Goal: Task Accomplishment & Management: Manage account settings

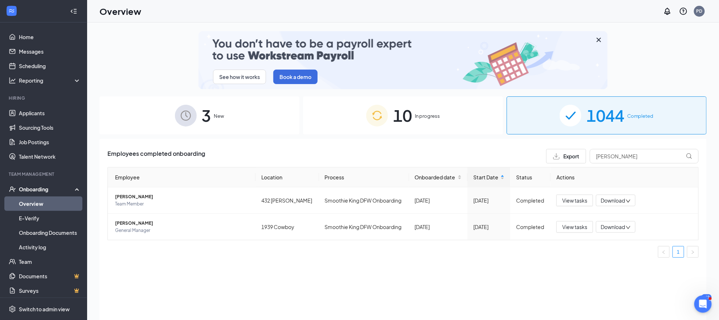
click at [393, 120] on span "10" at bounding box center [402, 115] width 19 height 25
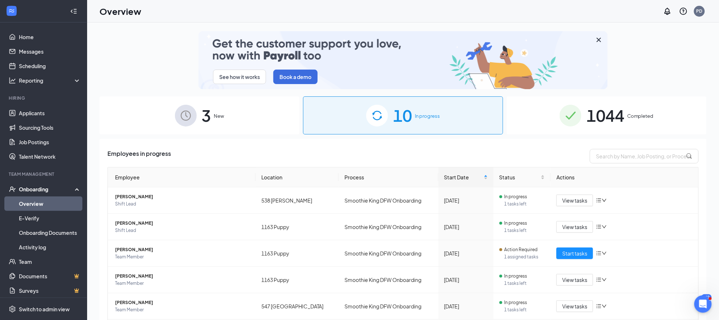
click at [612, 110] on span "1044" at bounding box center [605, 115] width 38 height 25
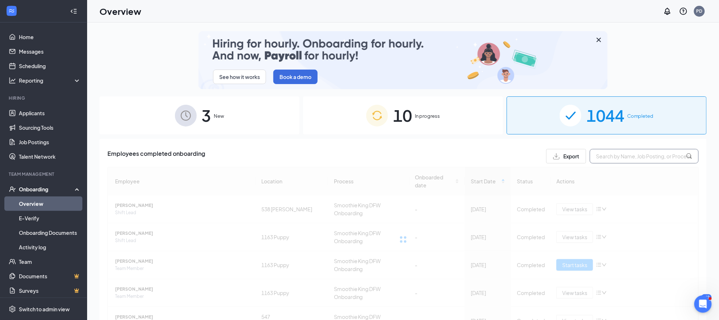
click at [607, 149] on input "text" at bounding box center [644, 156] width 109 height 15
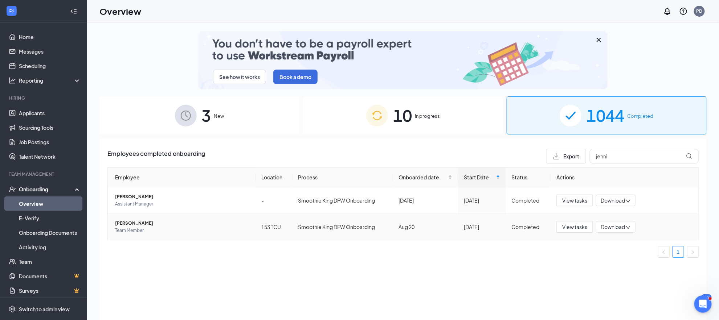
click at [139, 221] on span "[PERSON_NAME]" at bounding box center [182, 223] width 135 height 7
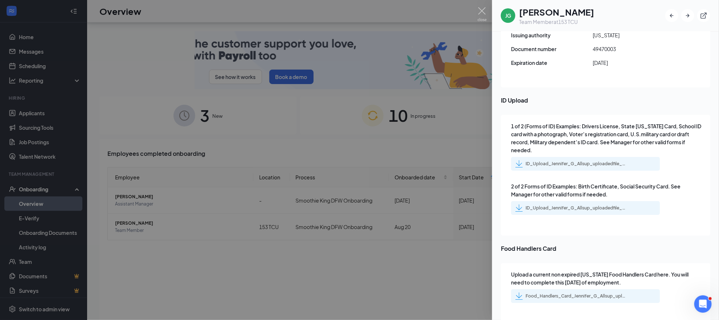
scroll to position [32, 0]
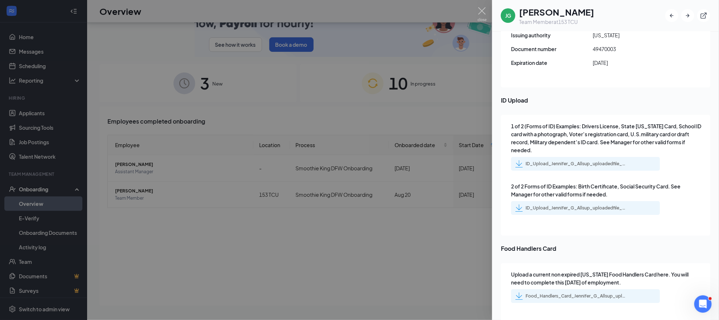
click at [582, 294] on div "Upload a current non expired [US_STATE] Food Handlers Card here. You will need …" at bounding box center [606, 287] width 190 height 33
click at [577, 294] on div "Food_Handlers_Card_Jennifer_G_Allsup_uploadedfile_20250821.pdf.pdf" at bounding box center [576, 297] width 102 height 6
click at [464, 104] on div at bounding box center [359, 160] width 719 height 320
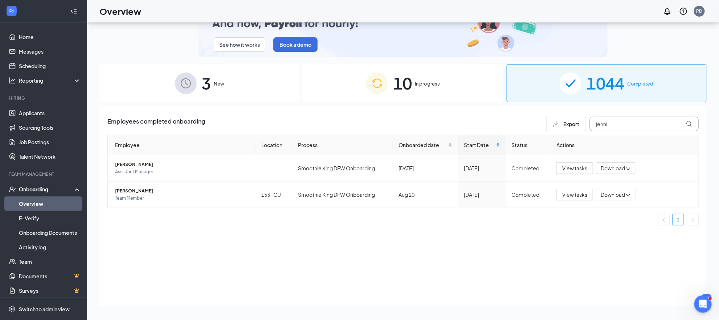
drag, startPoint x: 620, startPoint y: 125, endPoint x: 516, endPoint y: 151, distance: 108.1
click at [516, 151] on div "Employees completed onboarding Export jenni Employee Location Process Onboarded…" at bounding box center [402, 174] width 591 height 115
type input "[PERSON_NAME]"
click at [140, 193] on span "[PERSON_NAME]" at bounding box center [182, 191] width 135 height 7
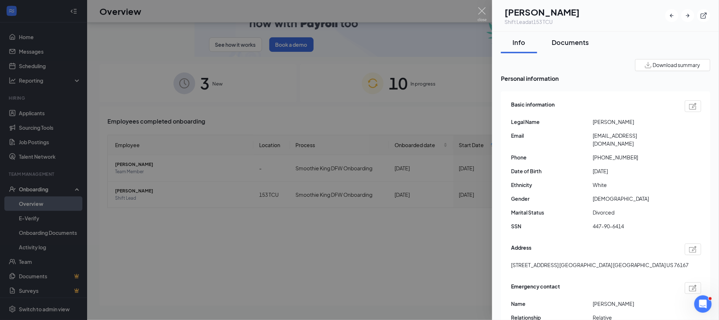
click at [577, 41] on div "Documents" at bounding box center [569, 42] width 37 height 9
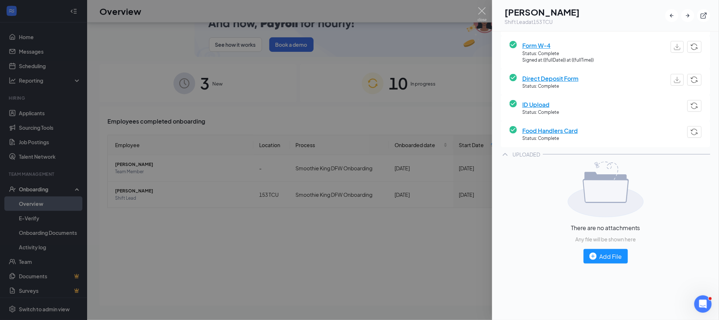
scroll to position [176, 0]
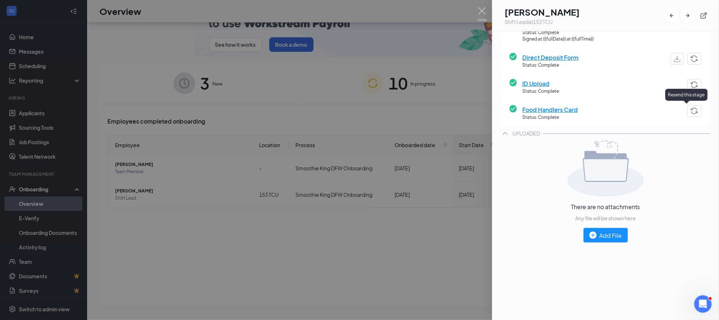
click at [690, 113] on img "button" at bounding box center [694, 111] width 8 height 7
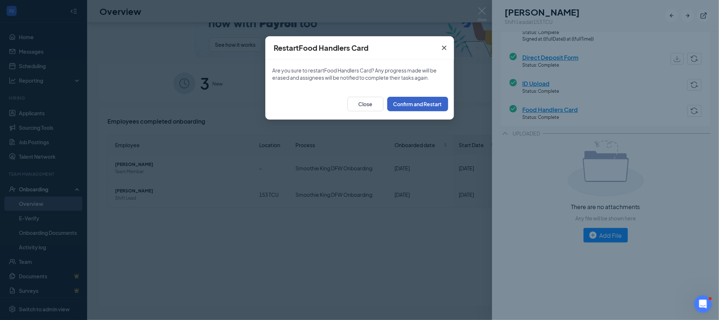
click at [435, 100] on button "Confirm and Restart" at bounding box center [417, 104] width 61 height 15
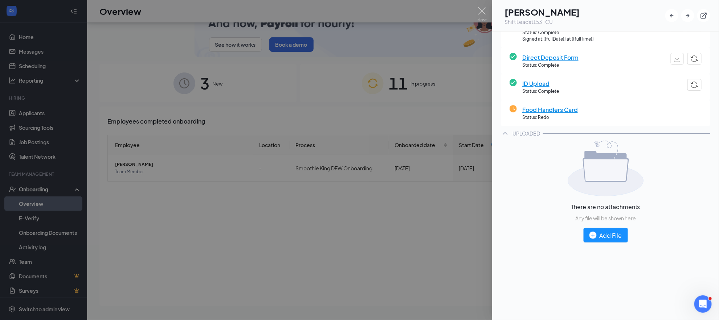
click at [435, 172] on div at bounding box center [359, 160] width 719 height 320
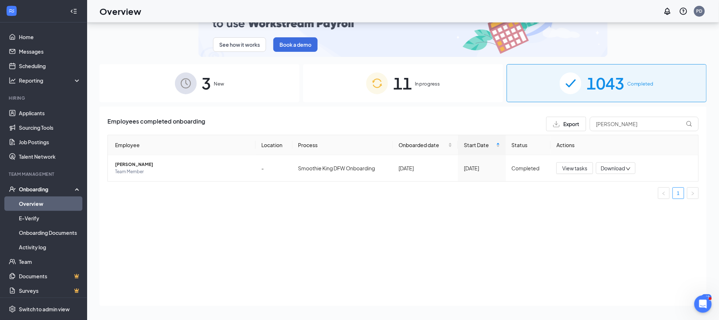
click at [401, 78] on span "11" at bounding box center [402, 83] width 19 height 25
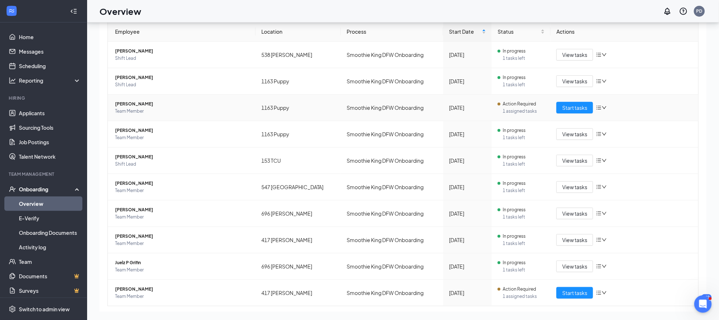
scroll to position [114, 0]
